Goal: Book appointment/travel/reservation

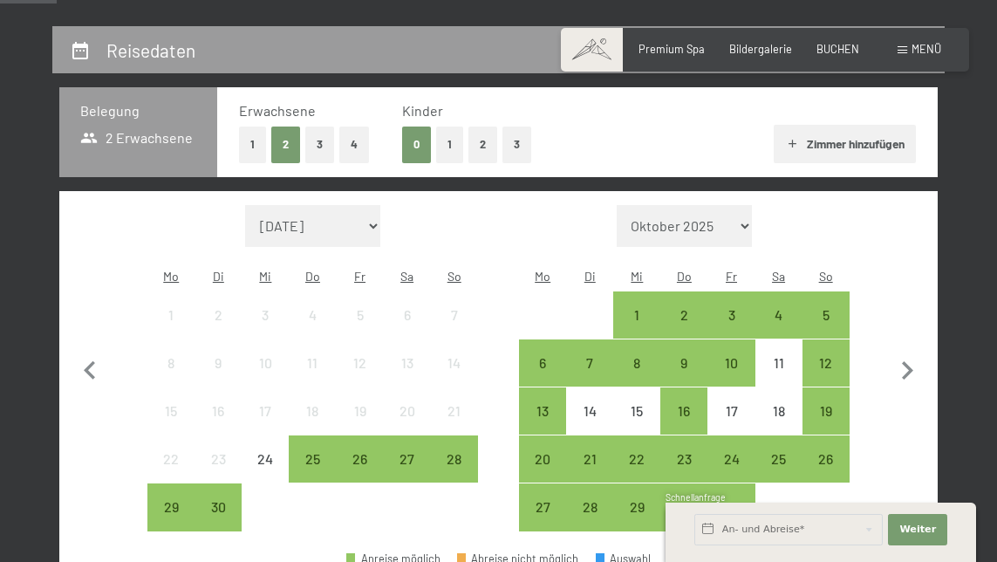
scroll to position [344, 0]
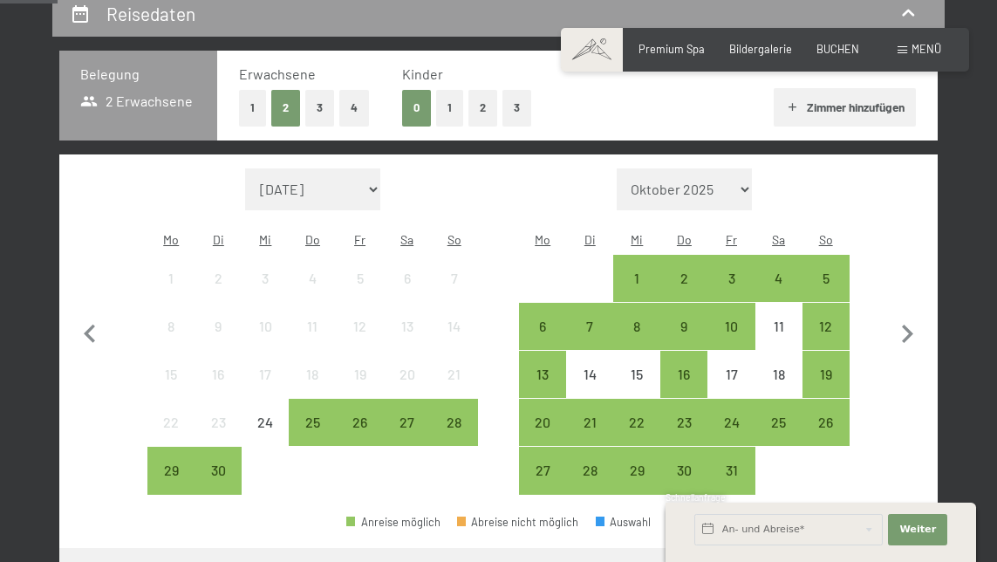
select select "[DATE]"
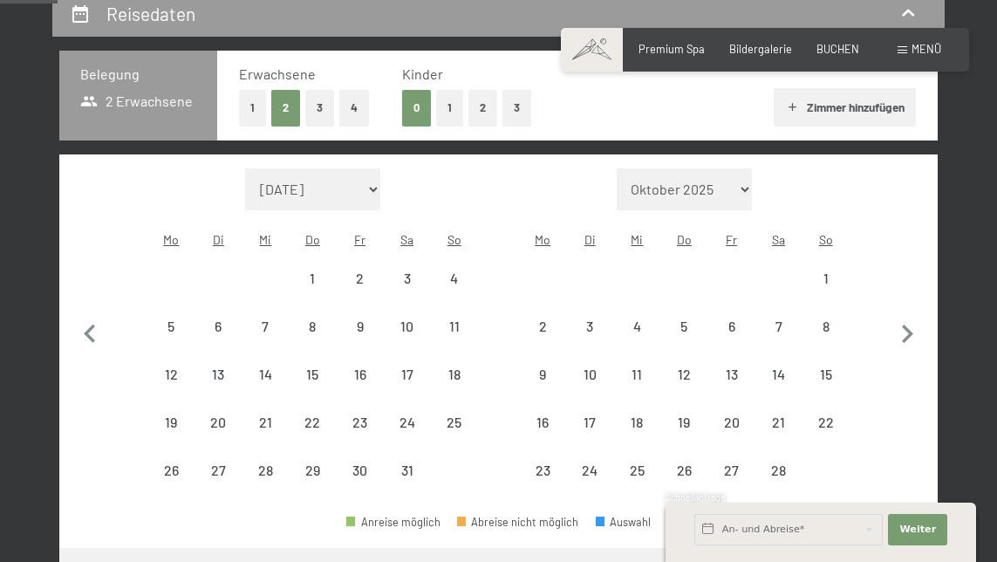
select select "[DATE]"
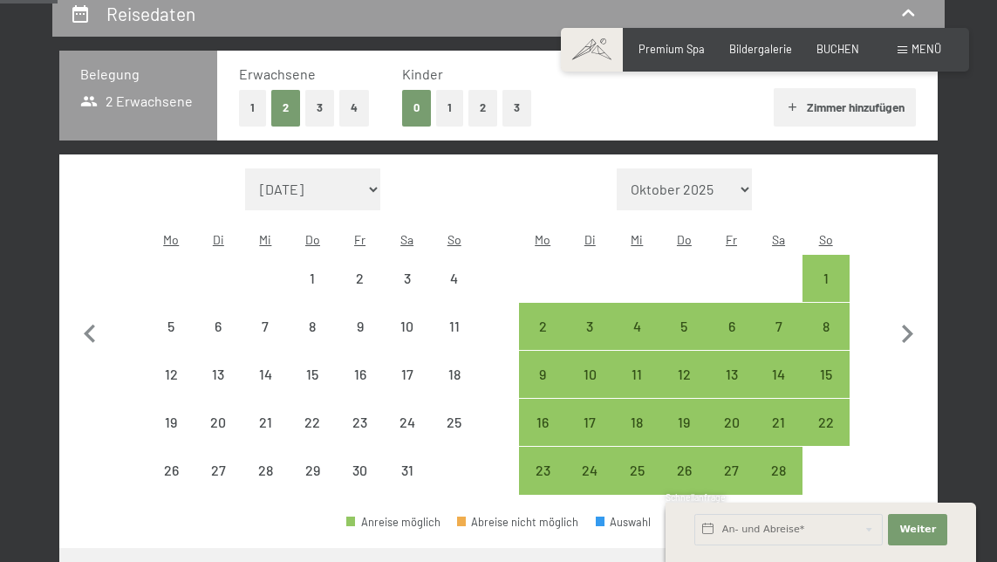
select select "[DATE]"
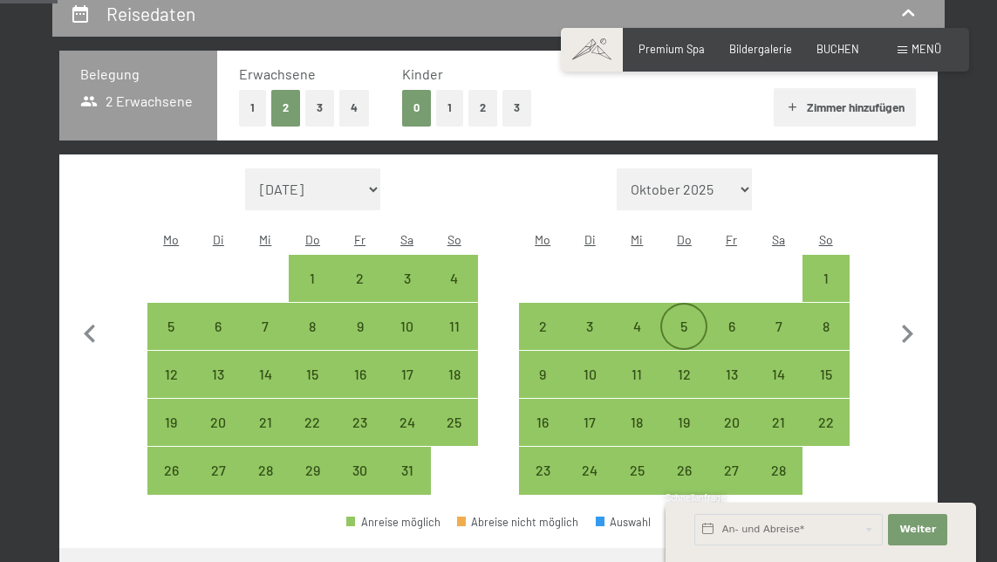
click at [682, 319] on div "5" at bounding box center [684, 341] width 44 height 44
select select "[DATE]"
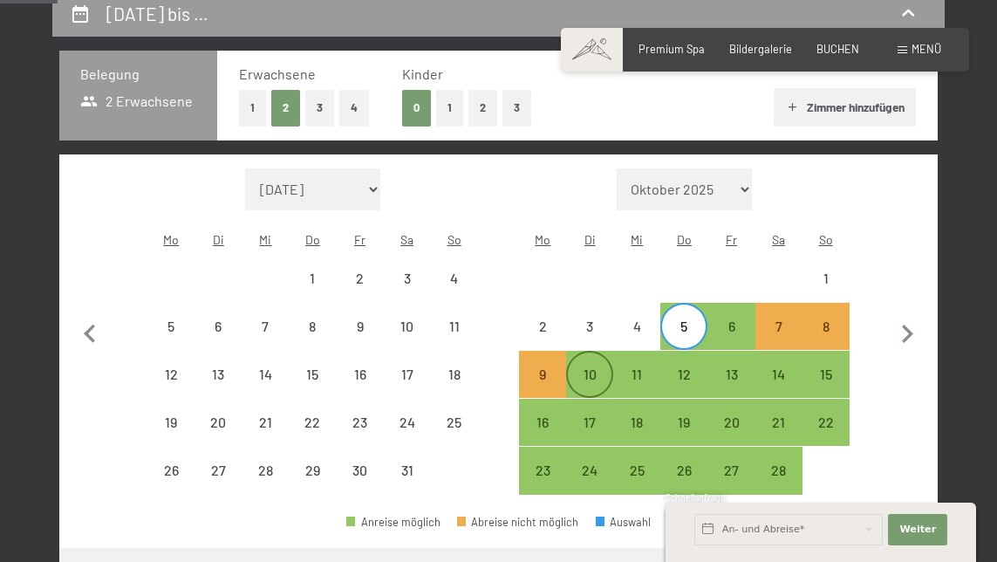
click at [582, 352] on div "10" at bounding box center [590, 374] width 44 height 44
select select "[DATE]"
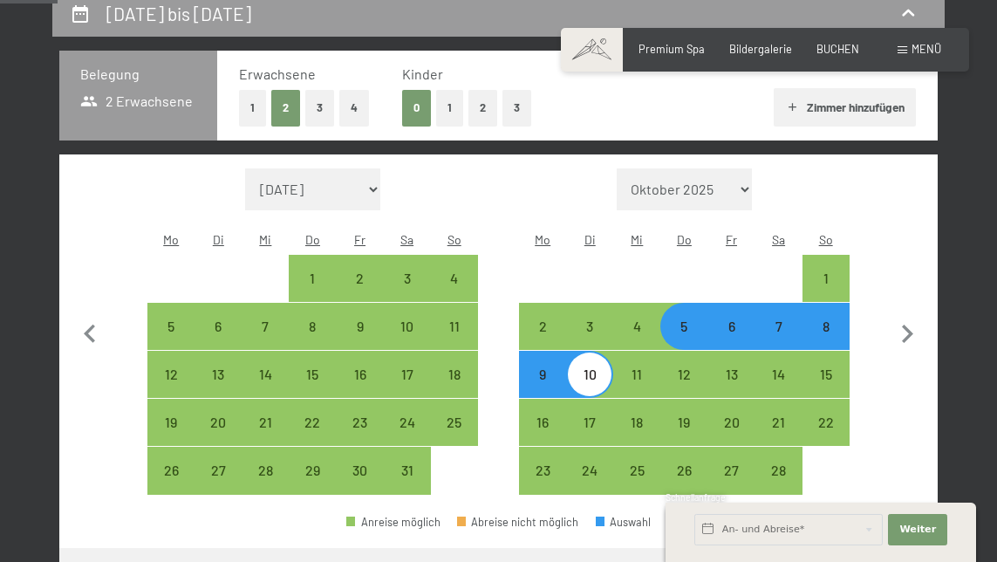
click at [727, 305] on div "6" at bounding box center [731, 327] width 44 height 44
select select "[DATE]"
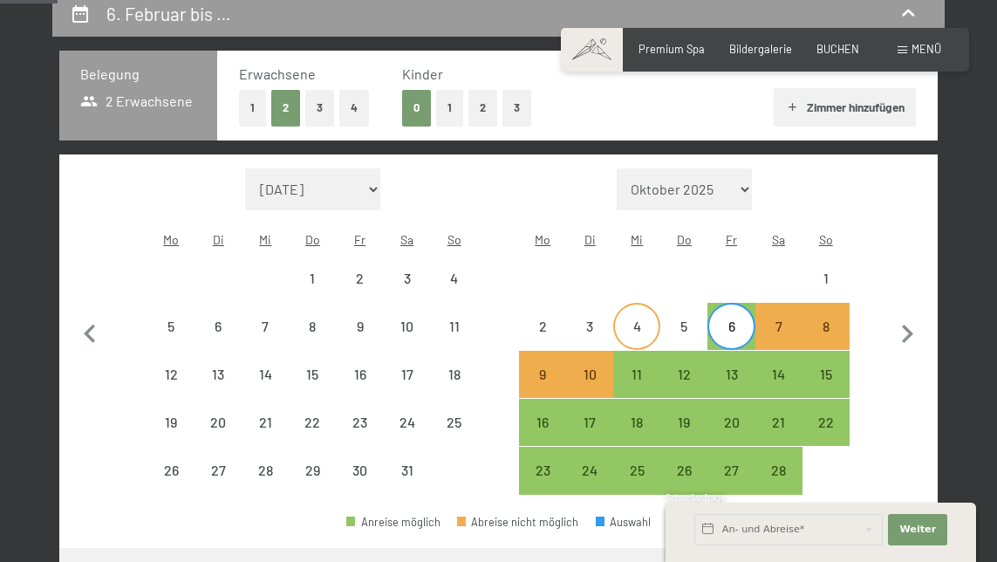
click at [653, 319] on div "4" at bounding box center [637, 341] width 44 height 44
select select "[DATE]"
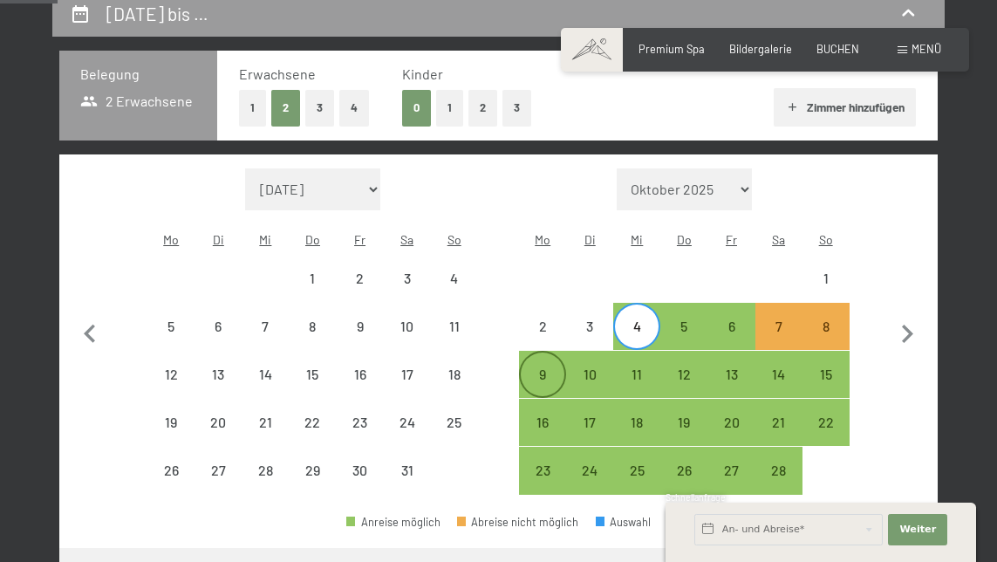
click at [543, 367] on div "9" at bounding box center [543, 389] width 44 height 44
select select "[DATE]"
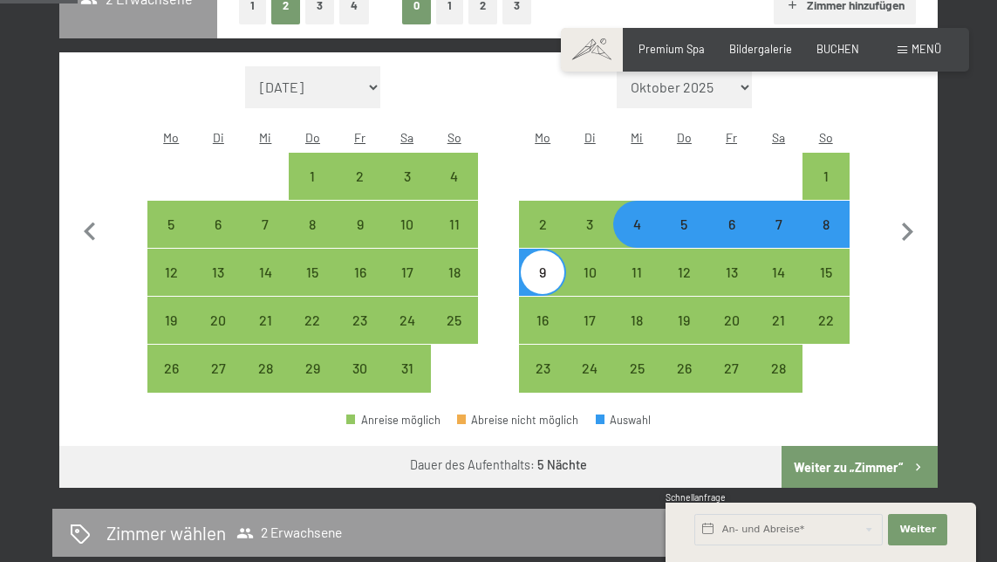
click at [894, 446] on button "Weiter zu „Zimmer“" at bounding box center [860, 467] width 156 height 42
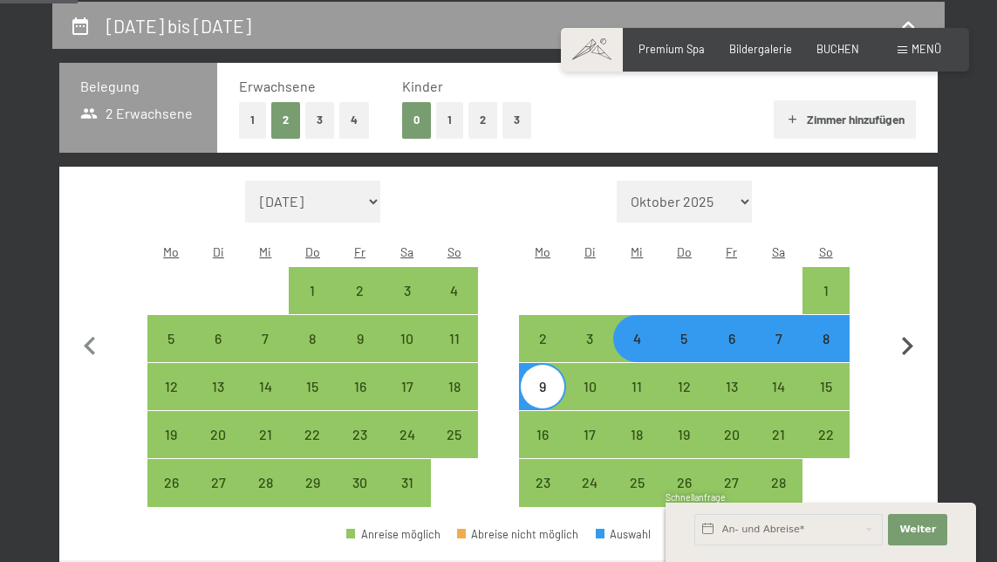
select select "[DATE]"
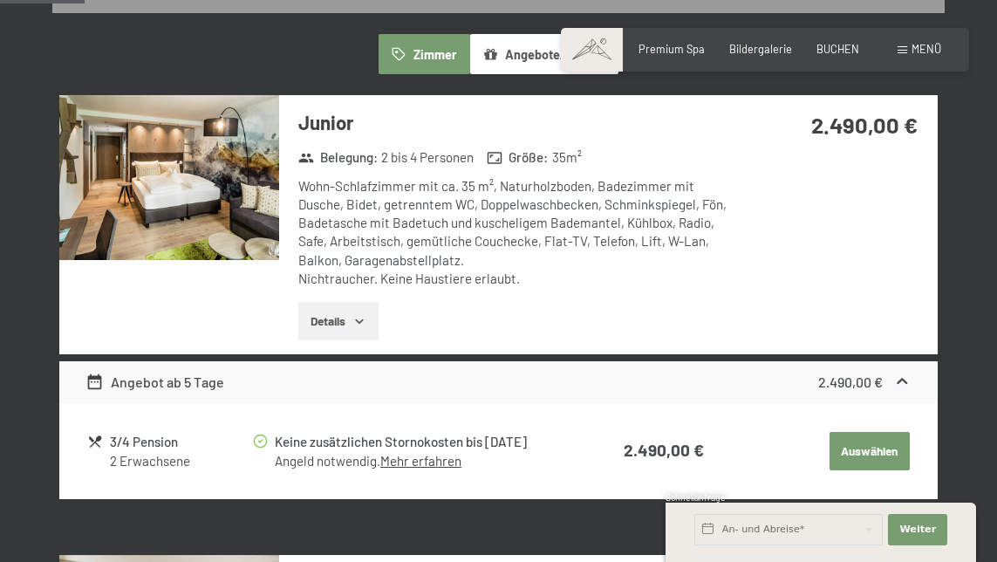
scroll to position [435, 0]
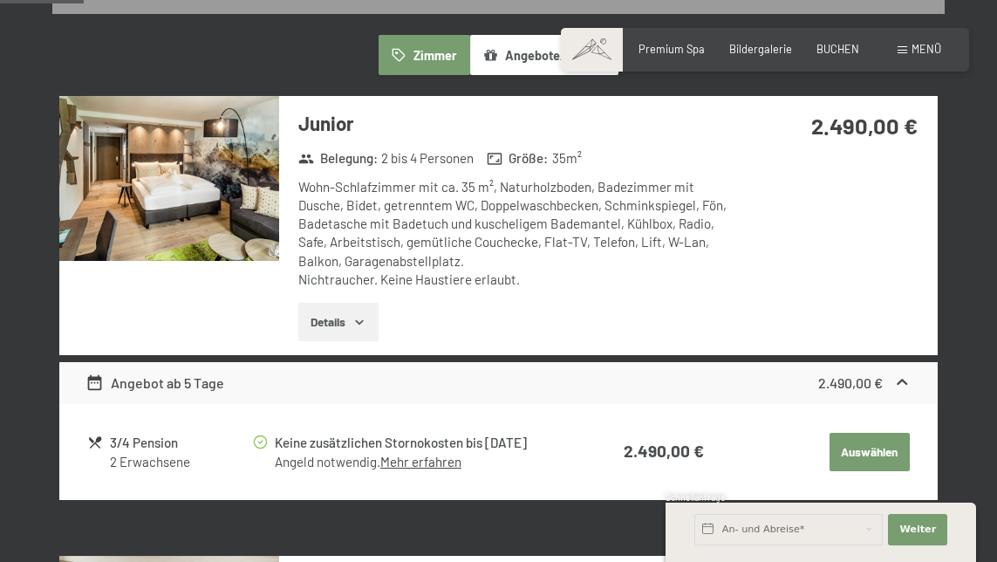
click at [895, 373] on icon at bounding box center [902, 382] width 18 height 18
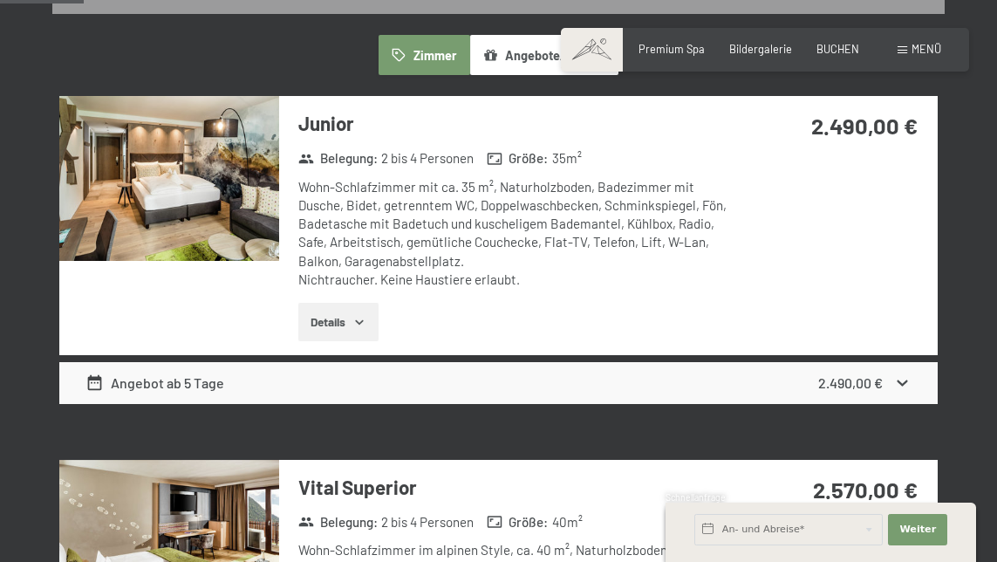
click at [895, 373] on icon at bounding box center [902, 382] width 18 height 18
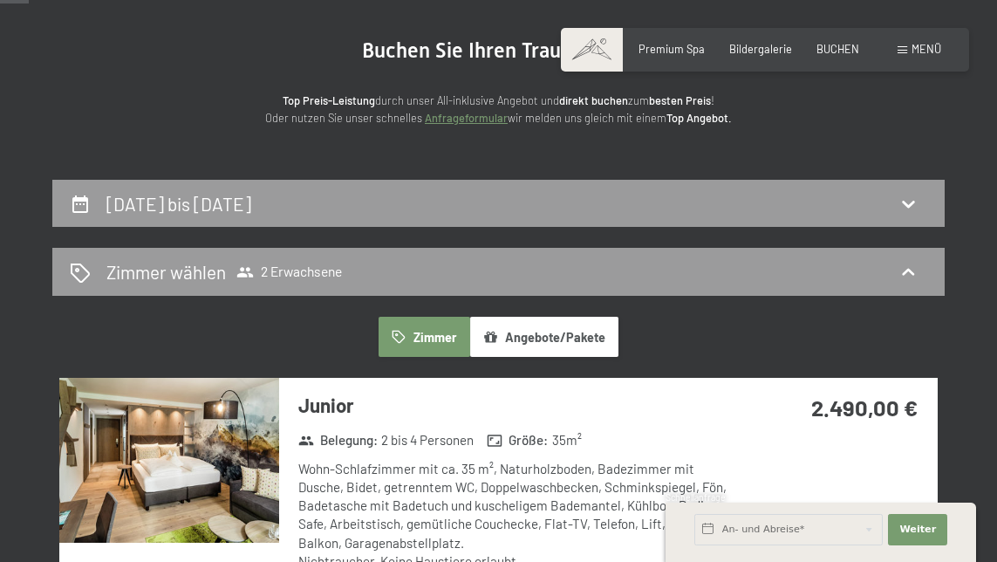
scroll to position [152, 0]
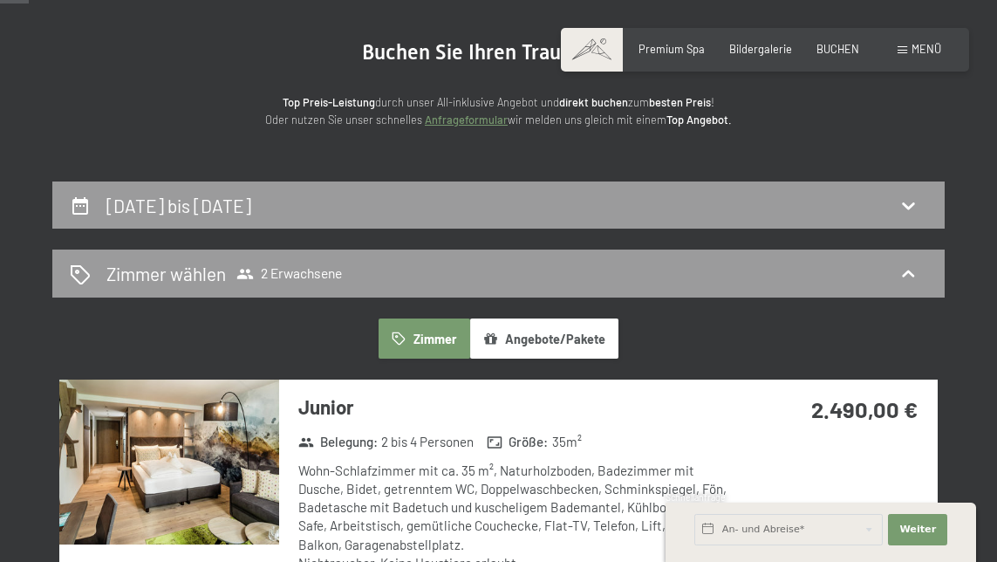
click at [582, 331] on button "Angebote/Pakete" at bounding box center [544, 338] width 148 height 40
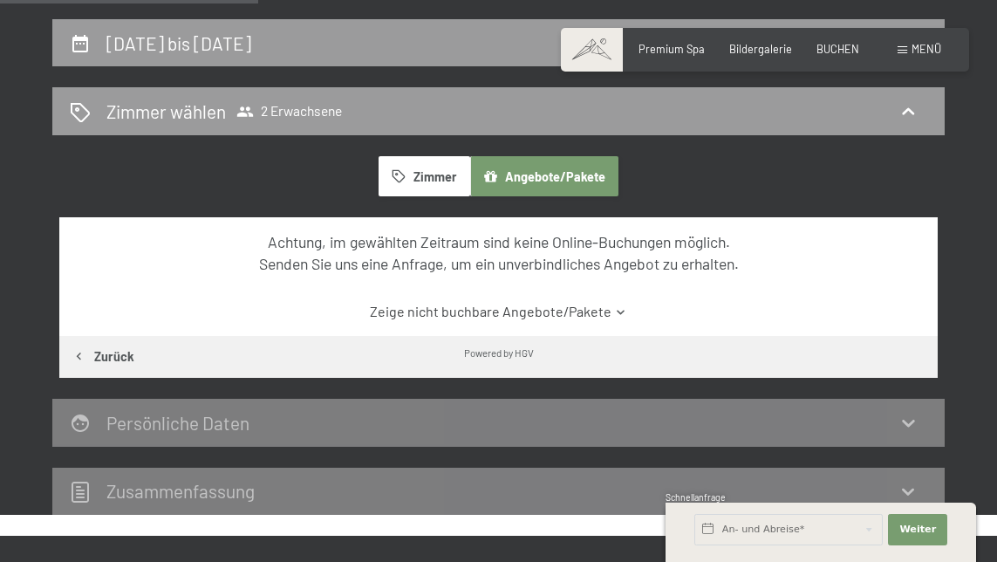
scroll to position [314, 0]
click at [575, 302] on link "Zeige nicht buchbare Angebote/Pakete" at bounding box center [499, 311] width 826 height 19
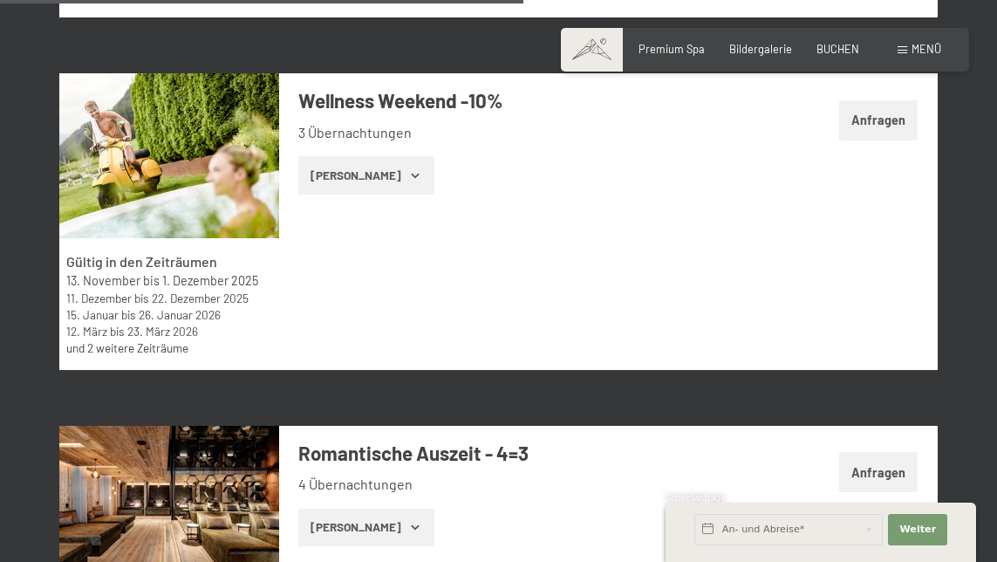
scroll to position [3236, 0]
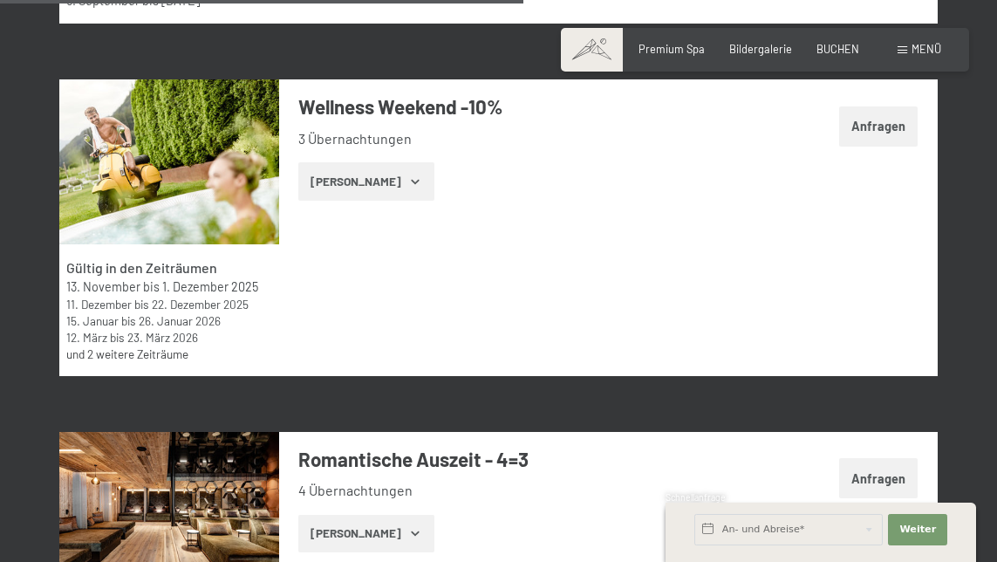
click at [407, 165] on button "[PERSON_NAME]" at bounding box center [365, 181] width 135 height 38
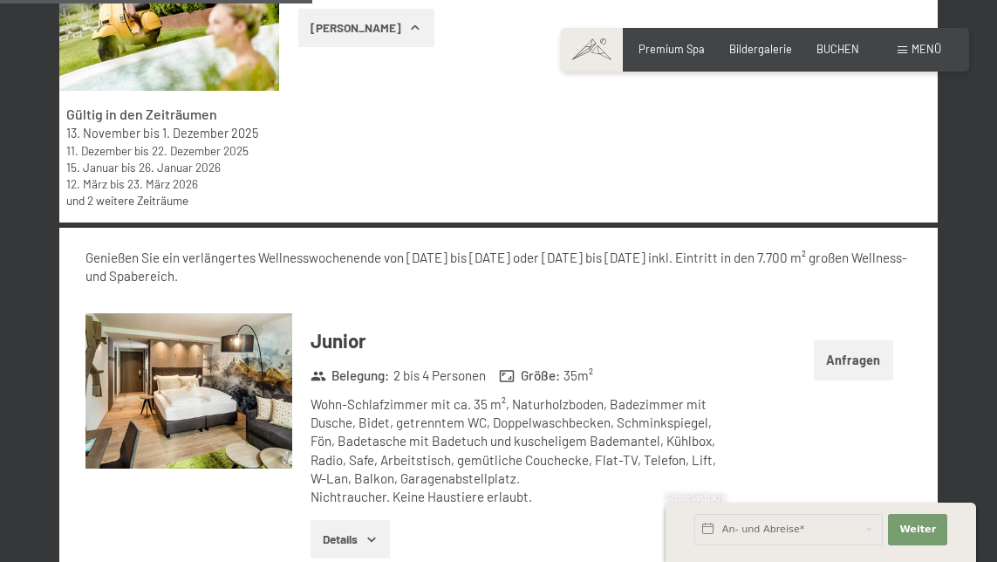
scroll to position [3391, 0]
click at [828, 339] on button "Anfragen" at bounding box center [853, 359] width 79 height 40
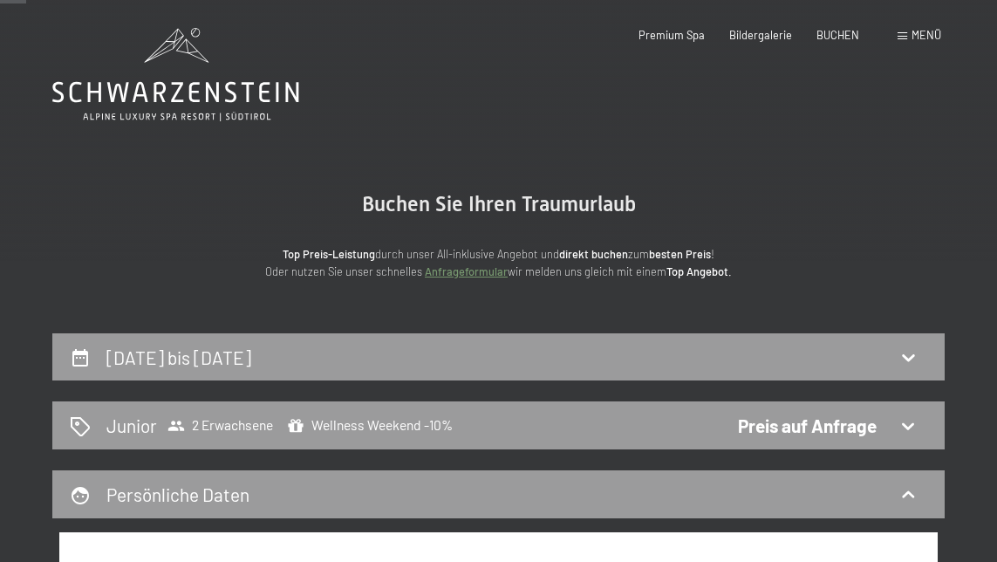
scroll to position [0, 0]
